Goal: Communication & Community: Share content

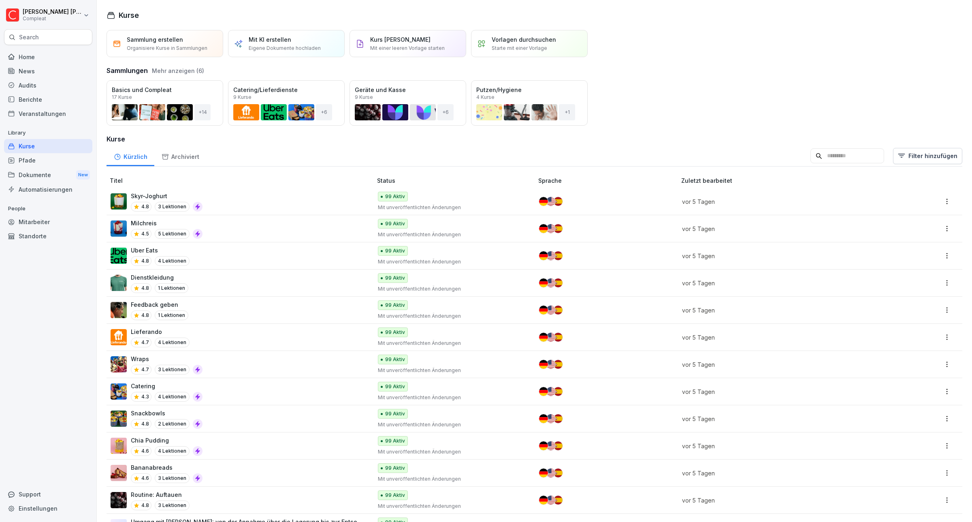
click at [19, 68] on div "News" at bounding box center [48, 71] width 88 height 14
click at [19, 69] on div "News" at bounding box center [48, 71] width 88 height 14
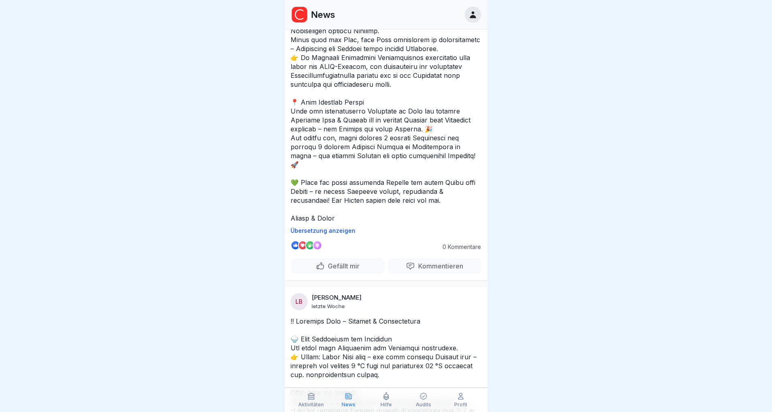
scroll to position [527, 0]
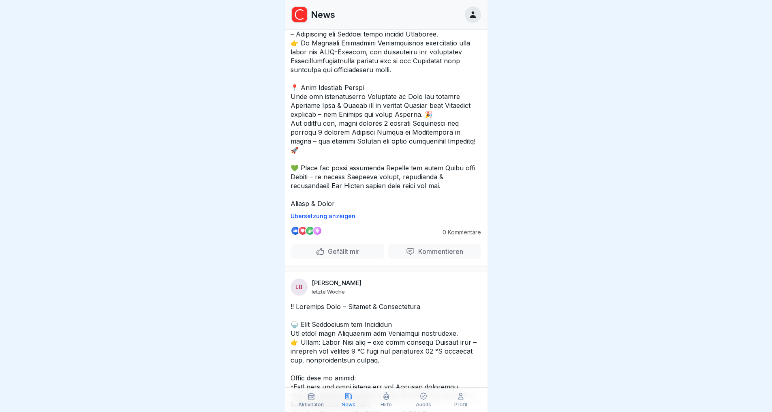
click at [333, 255] on p "Gefällt mir" at bounding box center [341, 251] width 35 height 8
click at [317, 256] on div at bounding box center [320, 251] width 9 height 9
click at [301, 235] on div at bounding box center [303, 231] width 10 height 10
click at [302, 235] on div at bounding box center [303, 231] width 10 height 10
click at [316, 256] on div "Gefällt mir" at bounding box center [338, 251] width 44 height 9
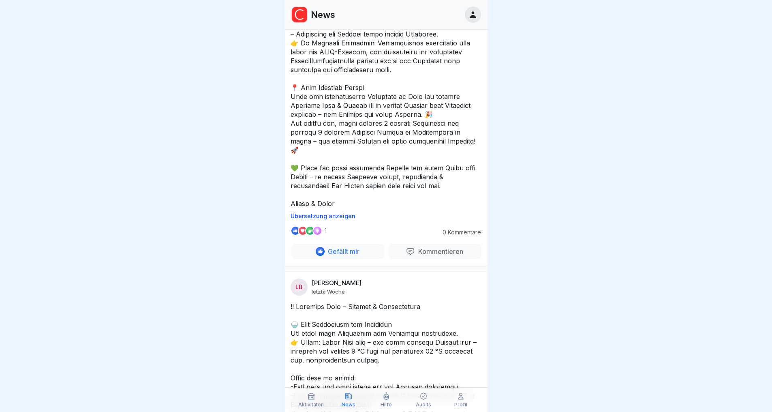
click at [320, 256] on div at bounding box center [320, 251] width 9 height 9
click at [320, 256] on div "Gefällt mir" at bounding box center [338, 251] width 44 height 9
click at [304, 235] on div at bounding box center [303, 231] width 10 height 10
click at [323, 259] on div "Gefällt mir" at bounding box center [337, 250] width 93 height 15
click at [324, 255] on p "Gefällt mir" at bounding box center [341, 251] width 35 height 8
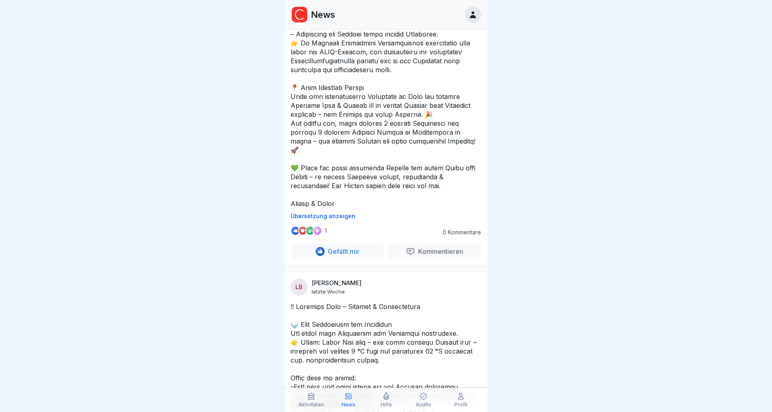
click at [318, 256] on div at bounding box center [320, 251] width 9 height 9
click at [318, 256] on div "Gefällt mir" at bounding box center [338, 251] width 44 height 9
click at [324, 255] on p "Gefällt mir" at bounding box center [341, 251] width 35 height 8
click at [343, 255] on p "Gefällt mir" at bounding box center [341, 251] width 35 height 8
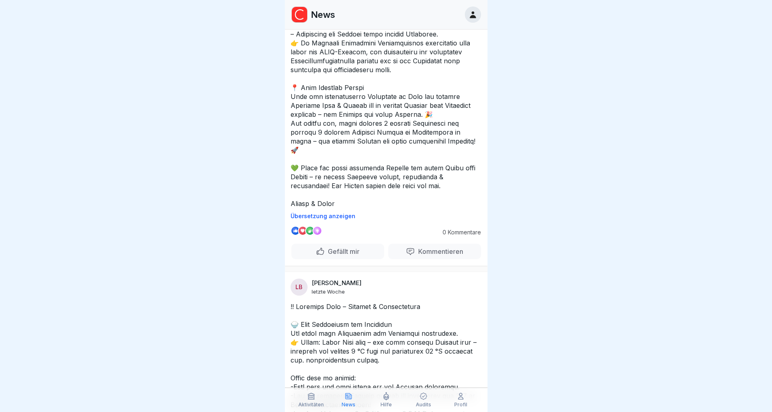
click at [340, 255] on p "Gefällt mir" at bounding box center [341, 251] width 35 height 8
click at [339, 255] on p "Gefällt mir" at bounding box center [341, 251] width 35 height 8
click at [320, 235] on div at bounding box center [317, 231] width 10 height 10
click at [294, 235] on div at bounding box center [295, 231] width 10 height 10
click at [302, 235] on div at bounding box center [303, 231] width 10 height 10
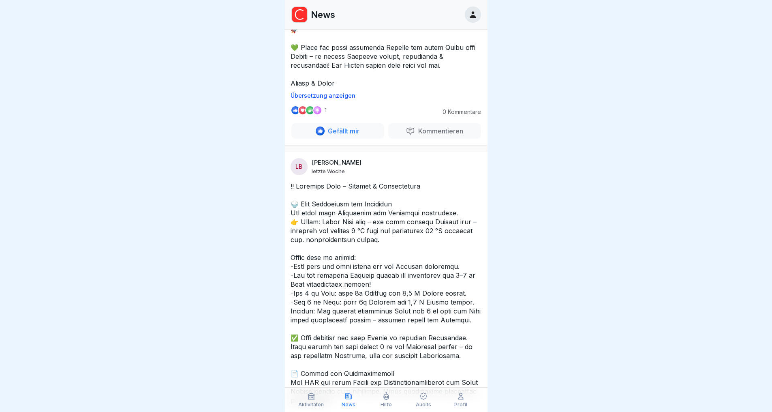
scroll to position [648, 0]
